Goal: Navigation & Orientation: Find specific page/section

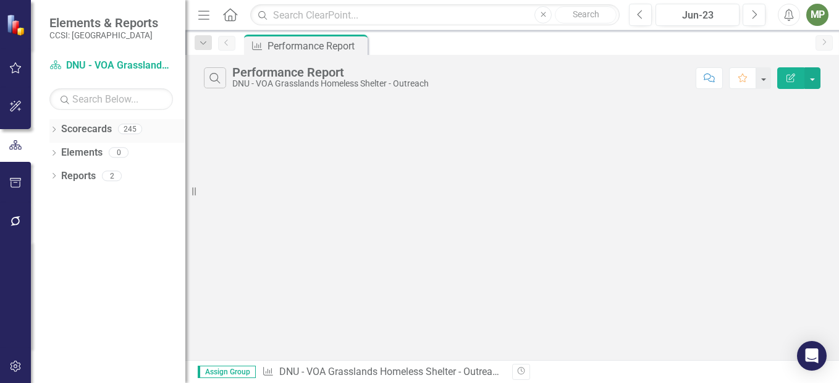
click at [55, 129] on icon at bounding box center [54, 130] width 3 height 6
click at [58, 148] on icon "Dropdown" at bounding box center [60, 151] width 9 height 7
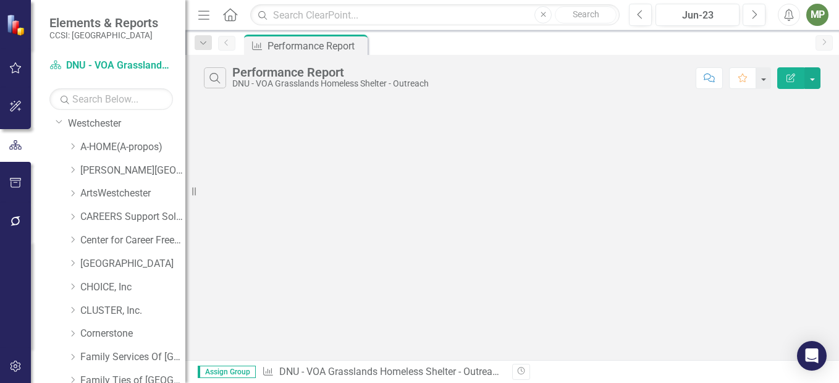
scroll to position [73, 0]
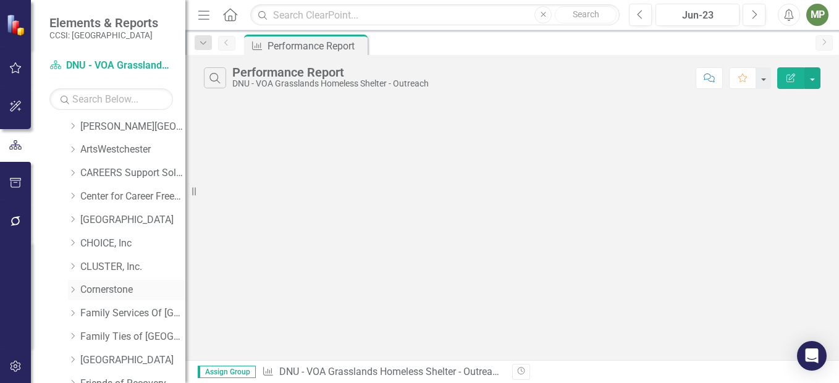
click at [106, 286] on link "Cornerstone" at bounding box center [132, 290] width 105 height 14
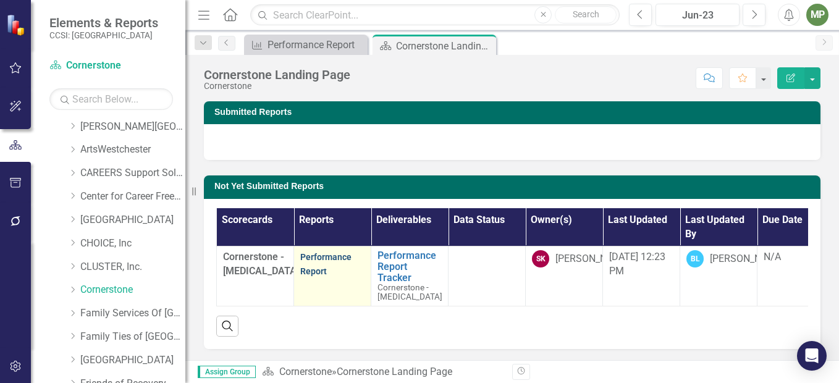
click at [327, 256] on link "Performance Report" at bounding box center [325, 264] width 51 height 24
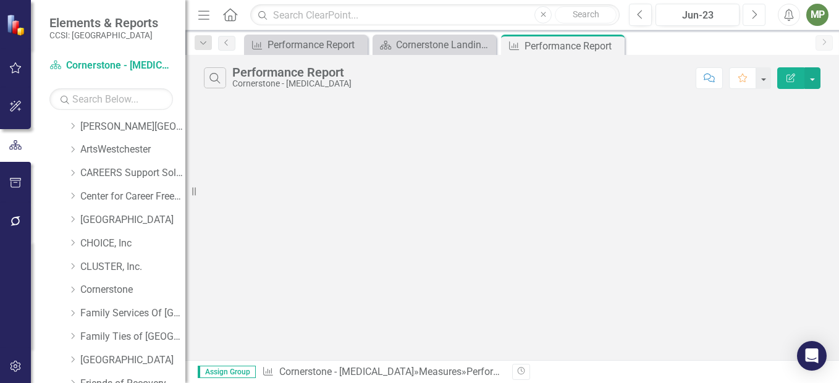
click at [751, 15] on icon "Next" at bounding box center [754, 14] width 7 height 11
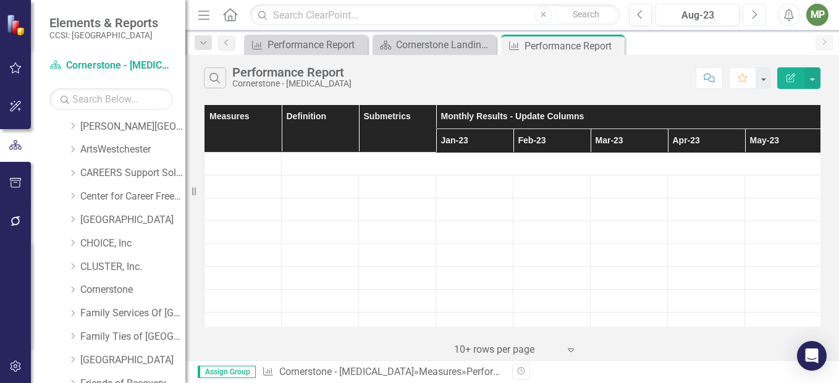
click at [751, 15] on icon "Next" at bounding box center [754, 14] width 7 height 11
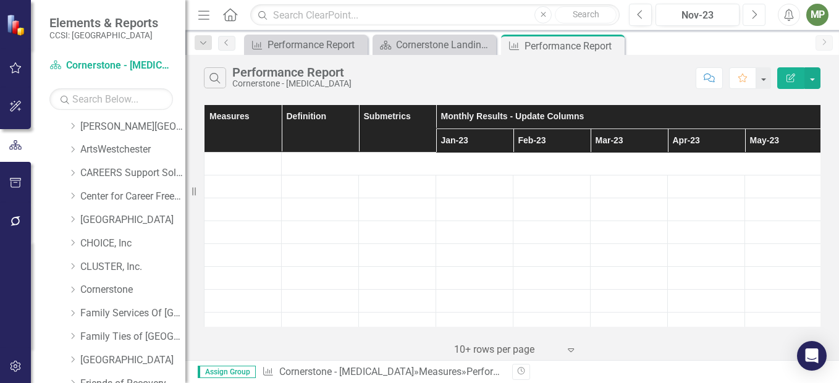
click at [751, 15] on icon "Next" at bounding box center [754, 14] width 7 height 11
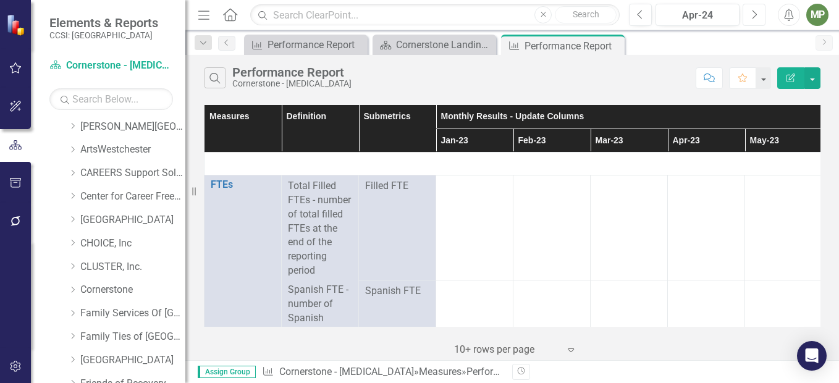
click at [751, 15] on icon "Next" at bounding box center [754, 14] width 7 height 11
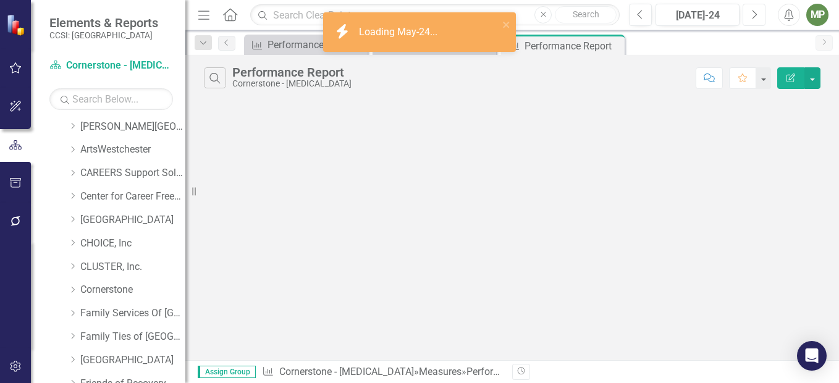
click at [751, 15] on icon "Next" at bounding box center [754, 14] width 7 height 11
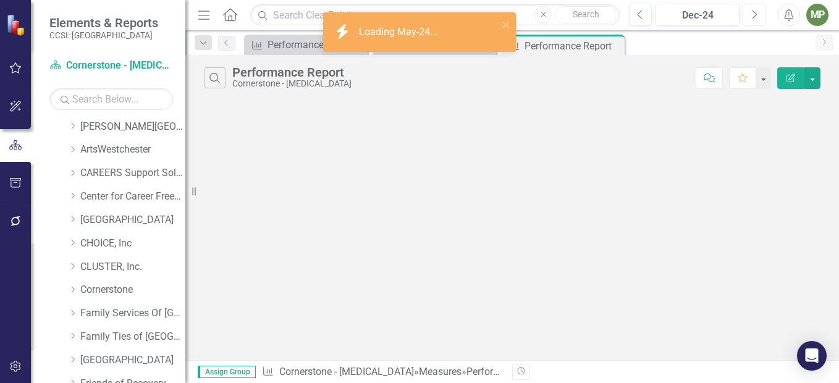
click at [751, 15] on icon "Next" at bounding box center [754, 14] width 7 height 11
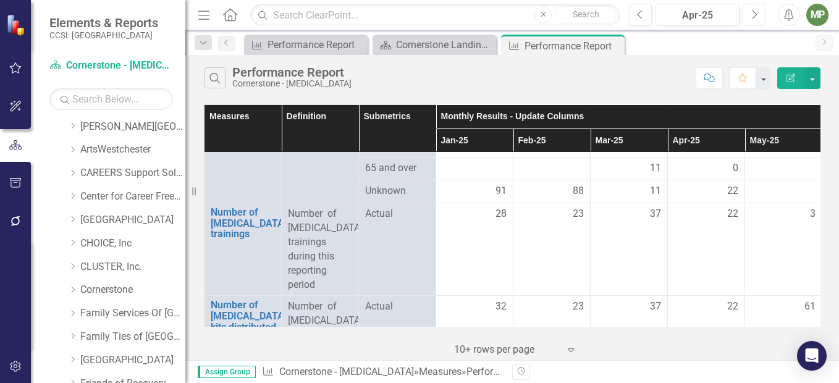
scroll to position [1778, 0]
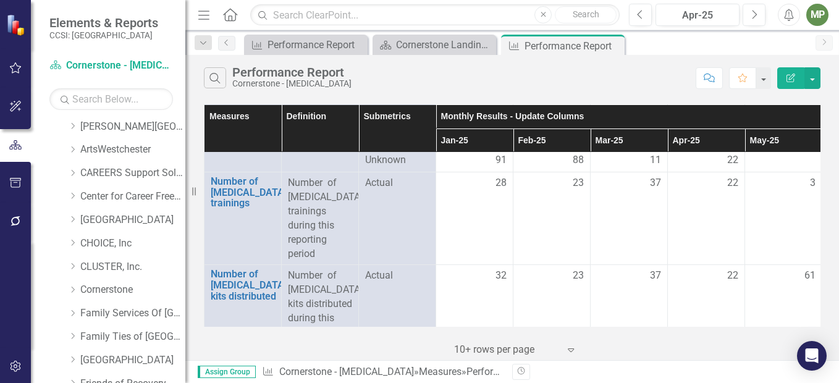
drag, startPoint x: 449, startPoint y: 327, endPoint x: 484, endPoint y: 324, distance: 34.7
click at [484, 324] on div "Measures Definition Submetrics Monthly Results - Update Columns Supporting Doc …" at bounding box center [512, 230] width 654 height 259
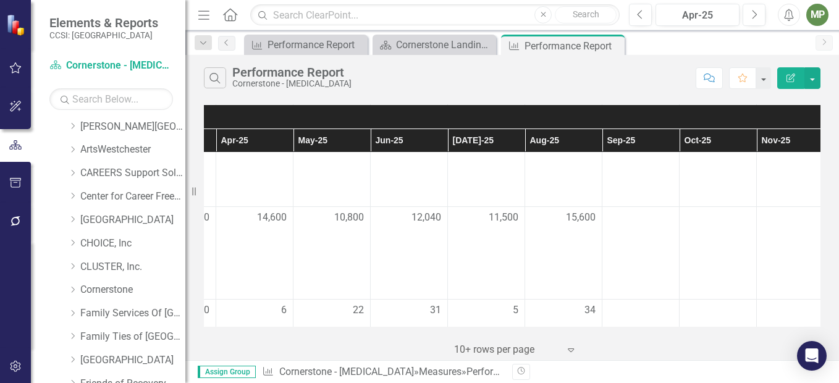
scroll to position [2035, 454]
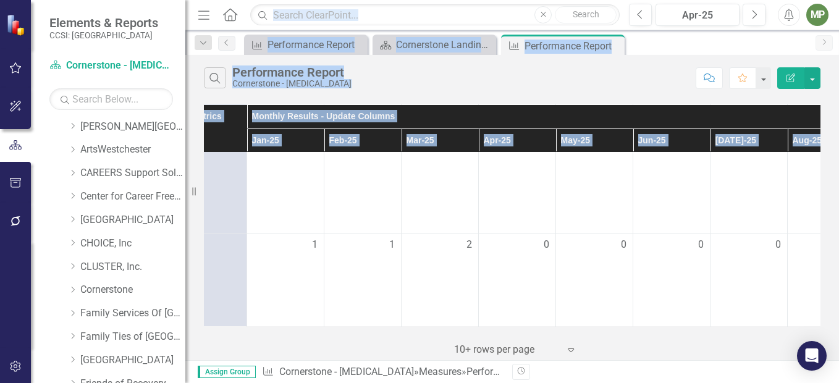
drag, startPoint x: 491, startPoint y: 323, endPoint x: 187, endPoint y: 310, distance: 303.7
click at [187, 310] on div "Elements & Reports CCSI: [GEOGRAPHIC_DATA] Scorecard Cornerstone - [MEDICAL_DAT…" at bounding box center [419, 191] width 839 height 383
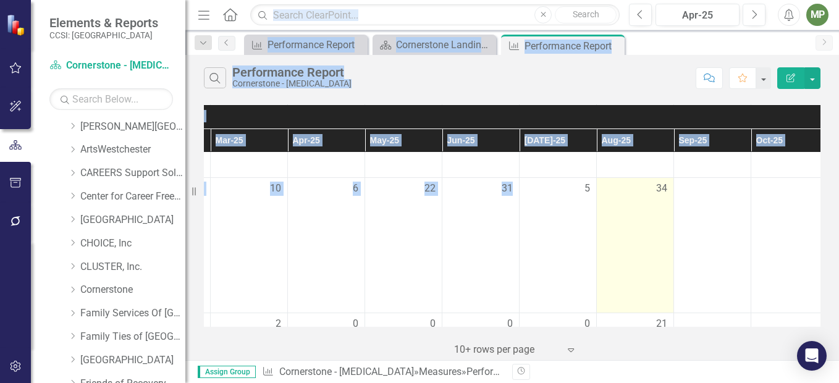
scroll to position [2157, 400]
